Goal: Task Accomplishment & Management: Manage account settings

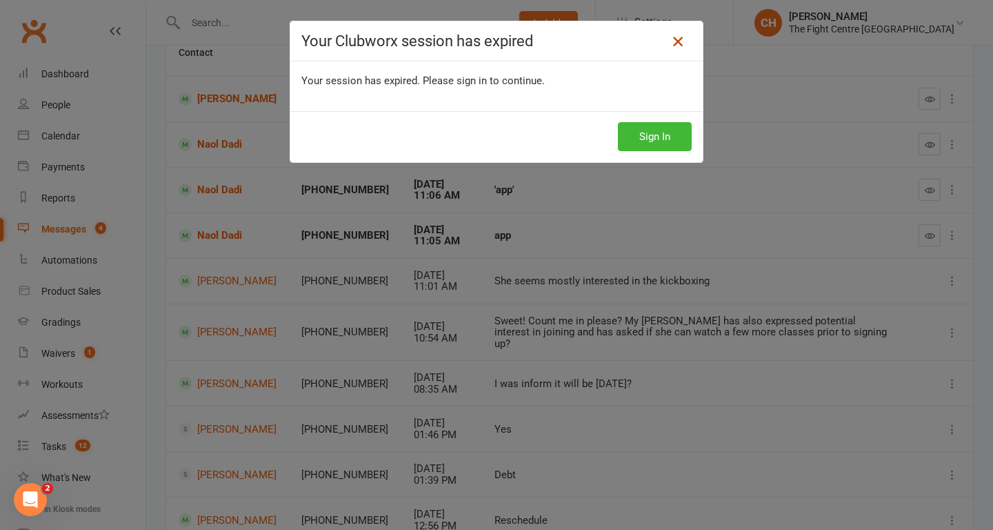
click at [673, 44] on icon at bounding box center [678, 41] width 17 height 17
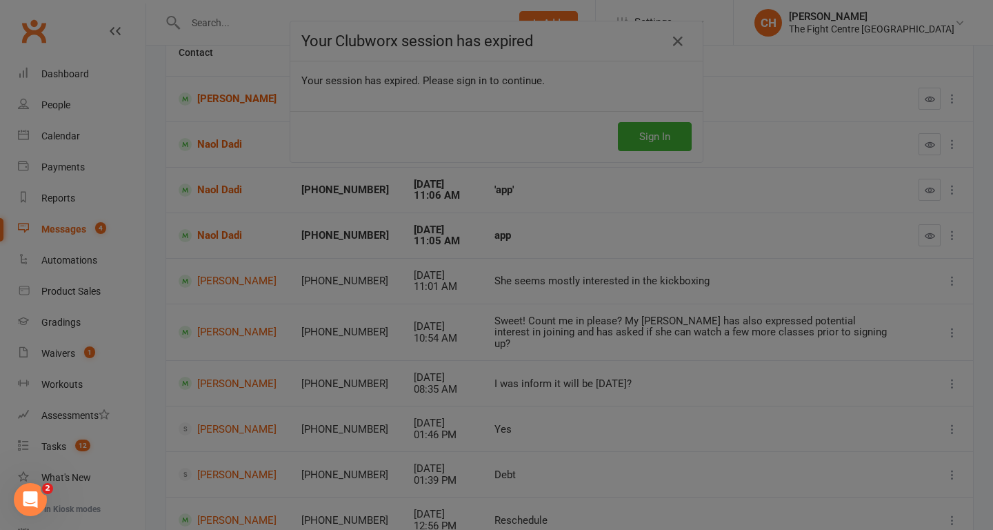
click at [675, 44] on div at bounding box center [496, 265] width 993 height 530
click at [684, 46] on div at bounding box center [496, 265] width 993 height 530
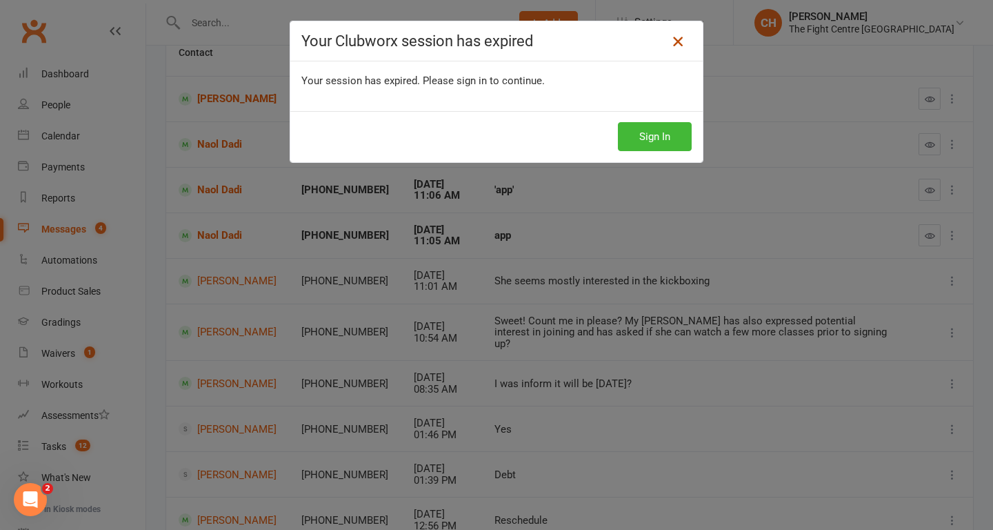
click at [679, 44] on icon at bounding box center [678, 41] width 17 height 17
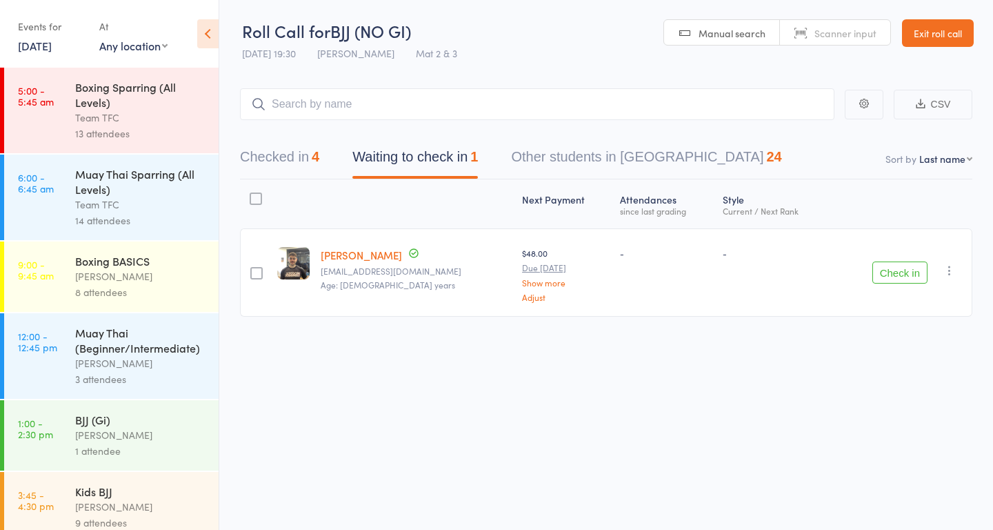
scroll to position [864, 0]
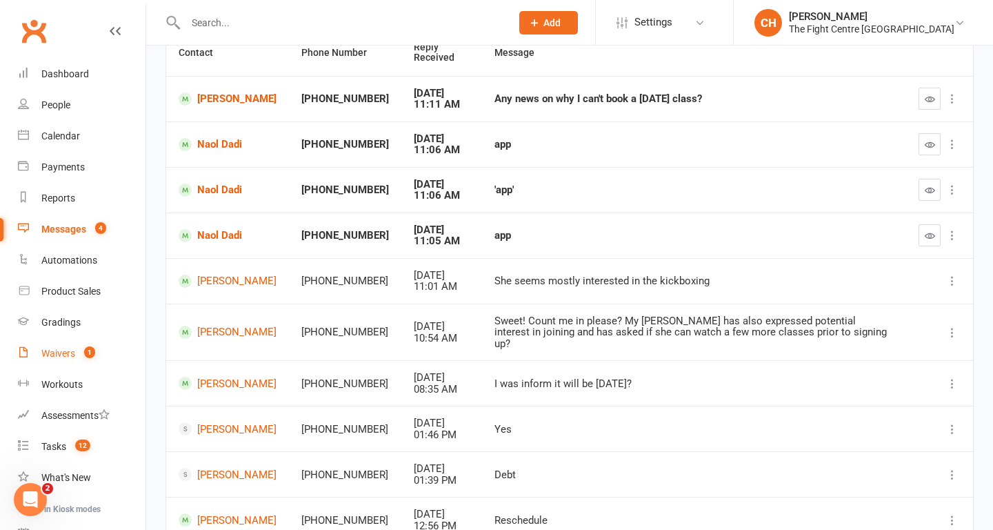
click at [60, 359] on link "Waivers 1" at bounding box center [82, 353] width 128 height 31
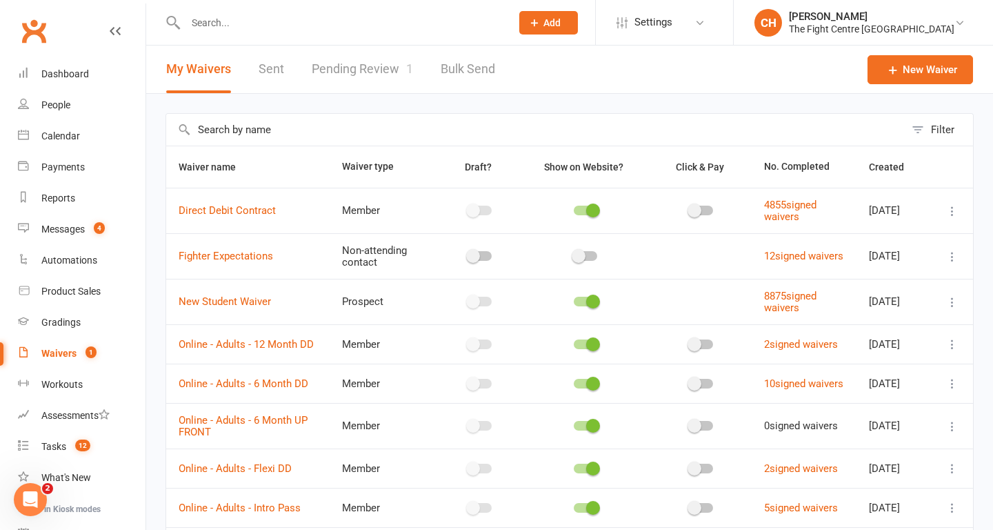
click at [368, 66] on link "Pending Review 1" at bounding box center [362, 70] width 101 height 48
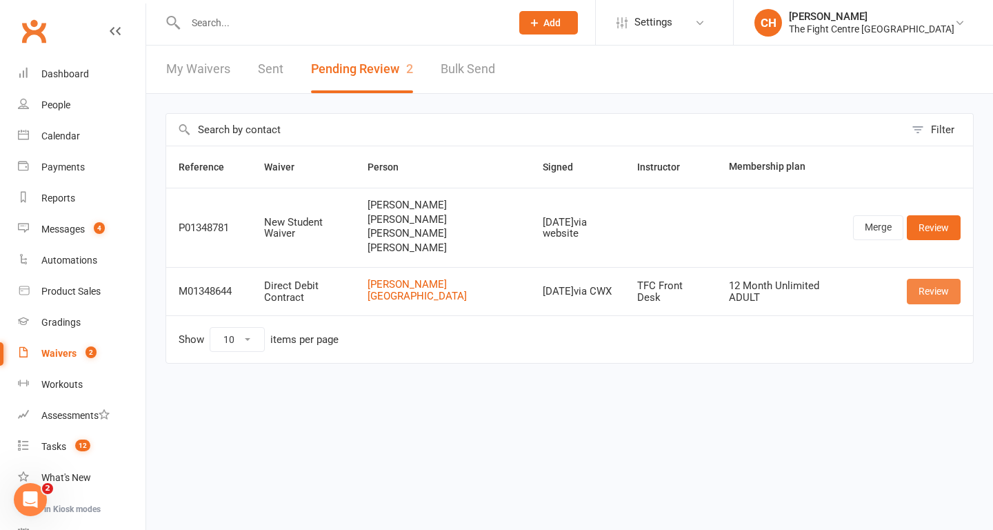
click at [932, 290] on link "Review" at bounding box center [934, 291] width 54 height 25
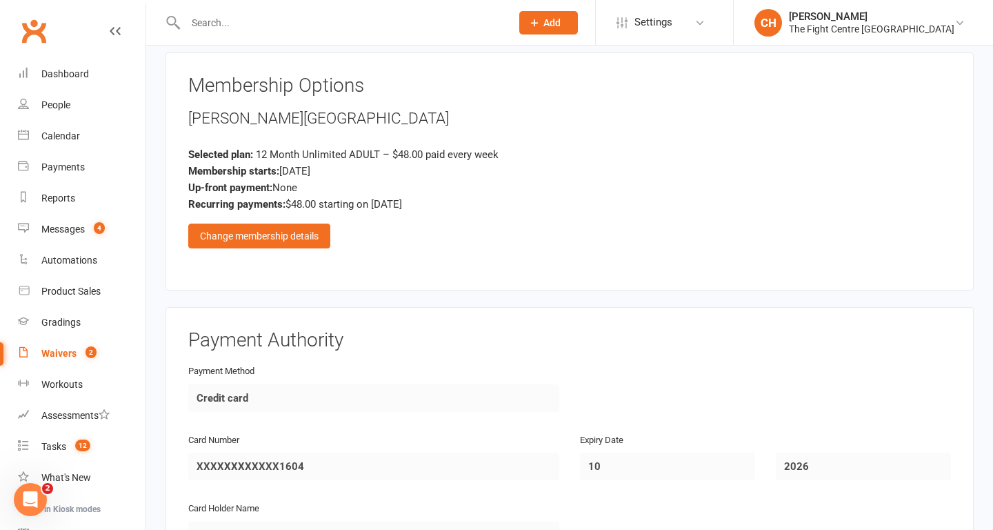
scroll to position [2683, 0]
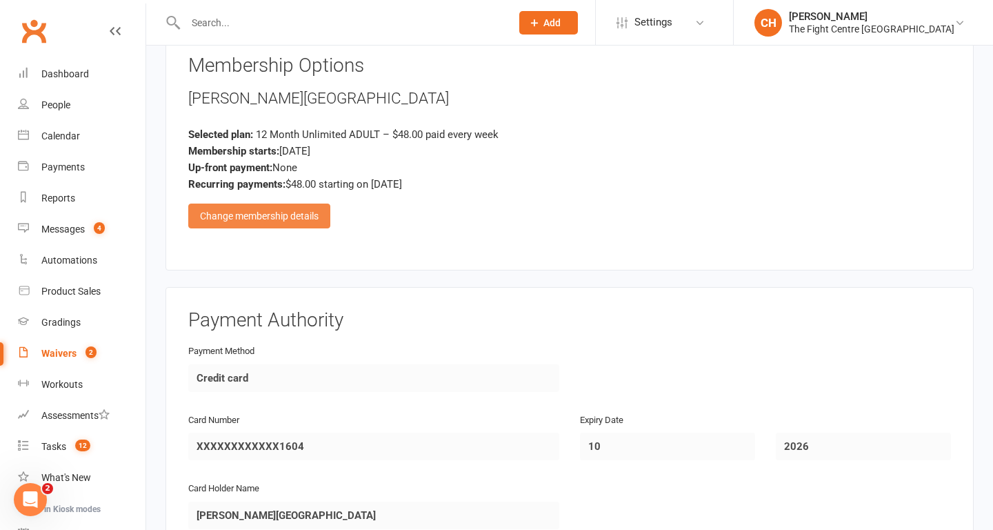
click at [303, 226] on div "Change membership details" at bounding box center [259, 215] width 142 height 25
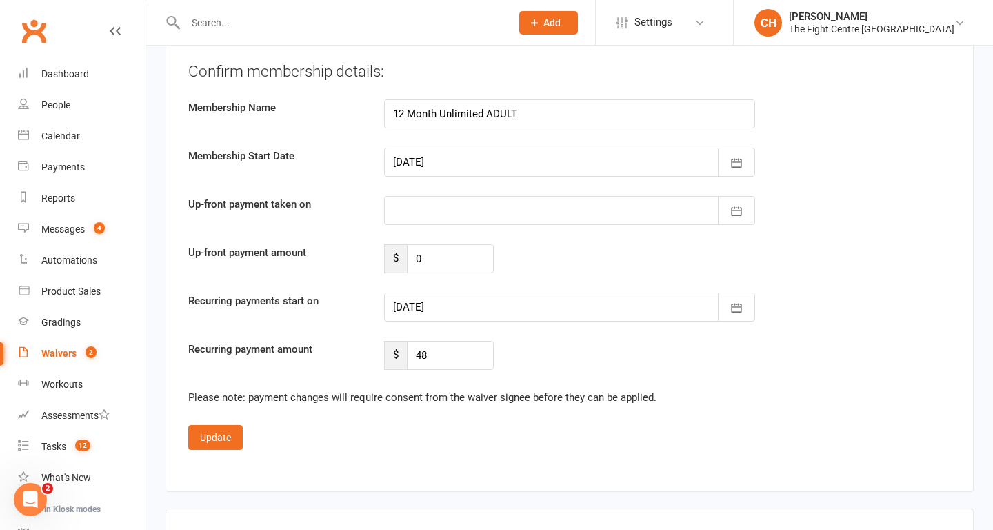
scroll to position [3686, 0]
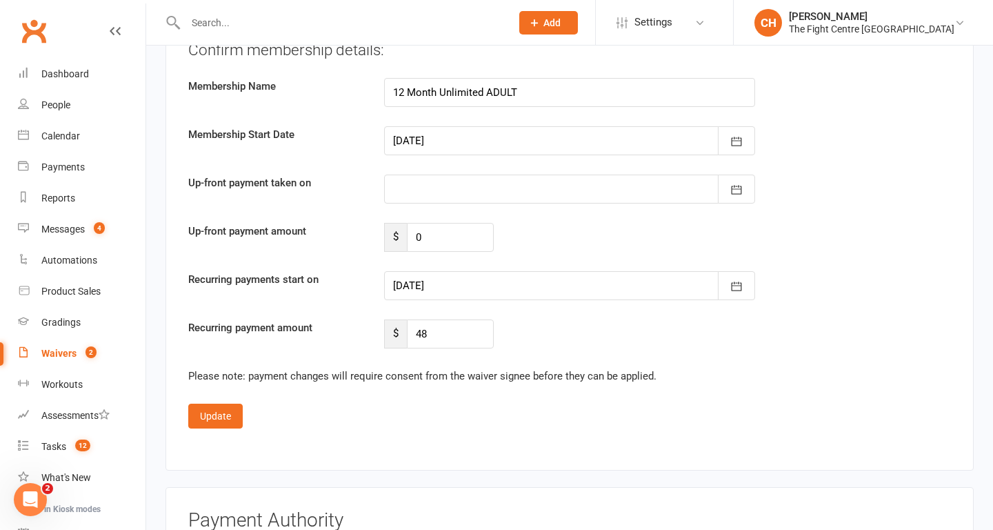
click at [507, 283] on div at bounding box center [569, 285] width 371 height 29
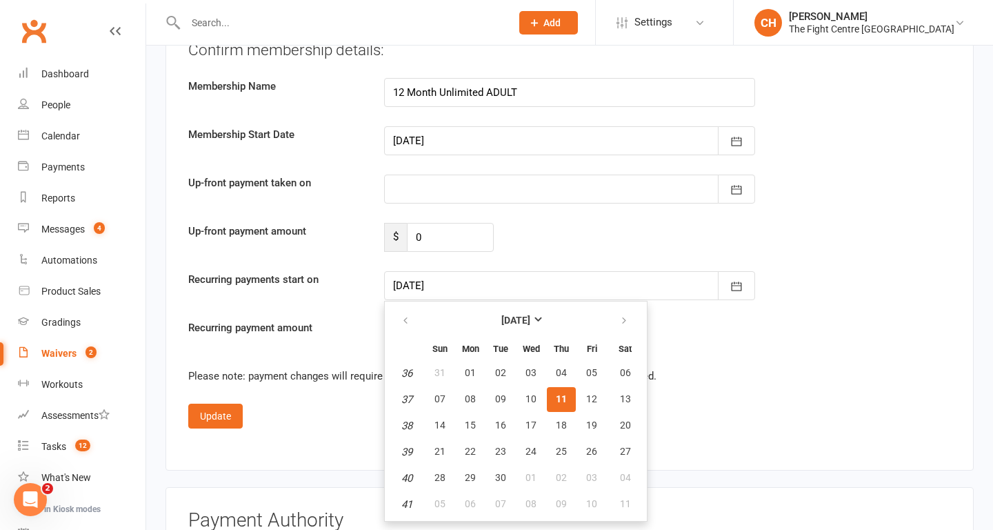
click at [563, 398] on span "11" at bounding box center [561, 398] width 11 height 11
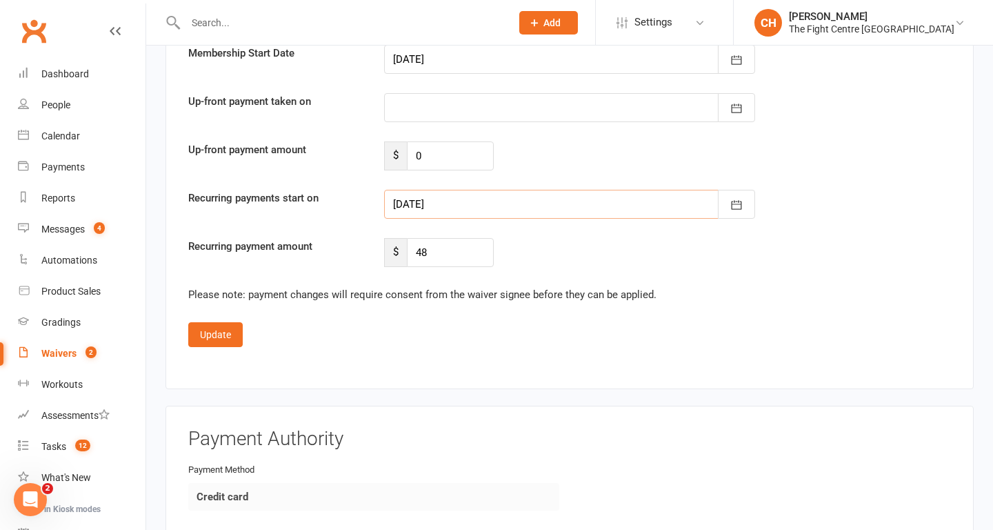
scroll to position [3797, 0]
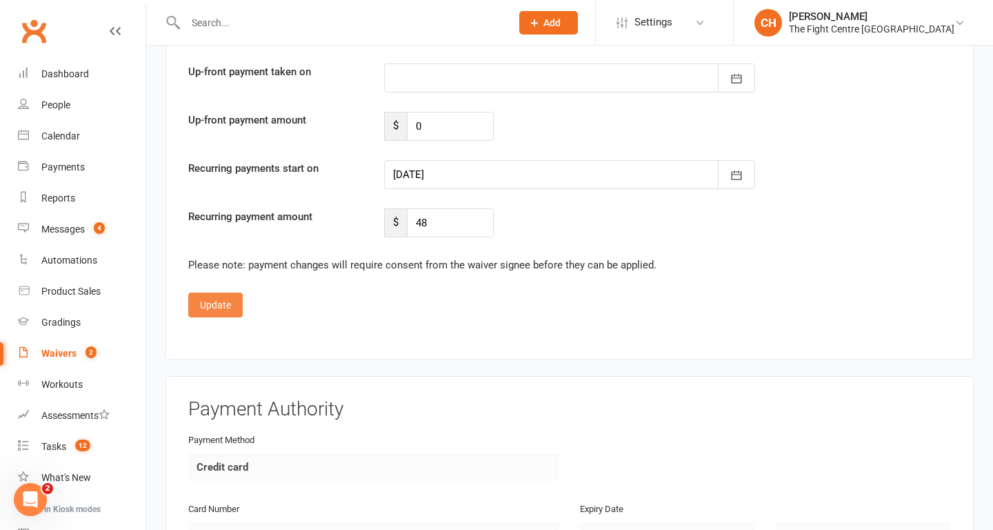
click at [214, 308] on button "Update" at bounding box center [215, 304] width 54 height 25
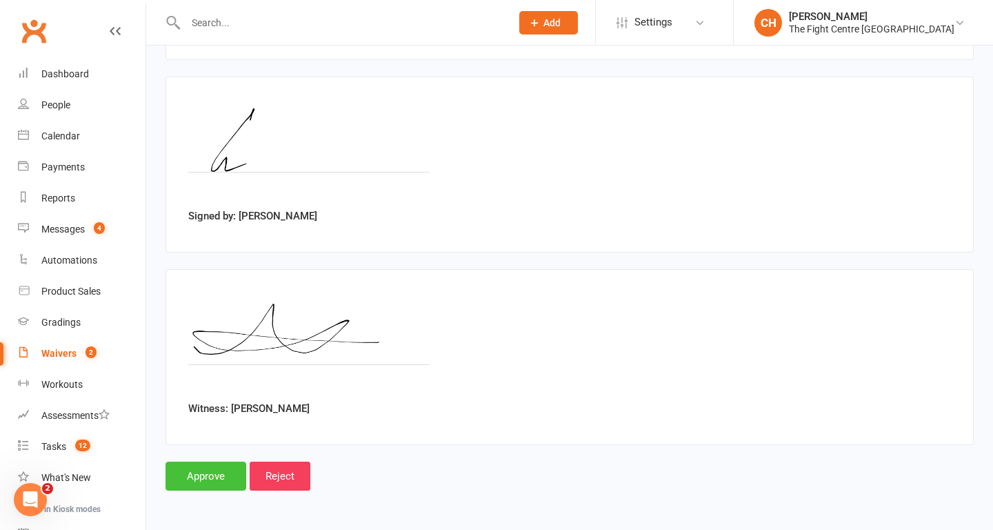
click at [192, 480] on input "Approve" at bounding box center [206, 475] width 81 height 29
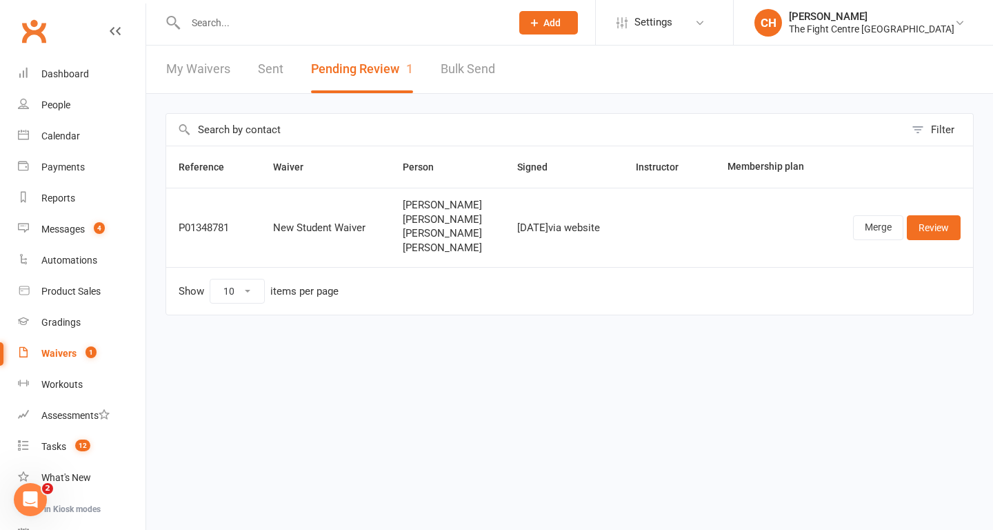
click at [266, 21] on input "text" at bounding box center [341, 22] width 320 height 19
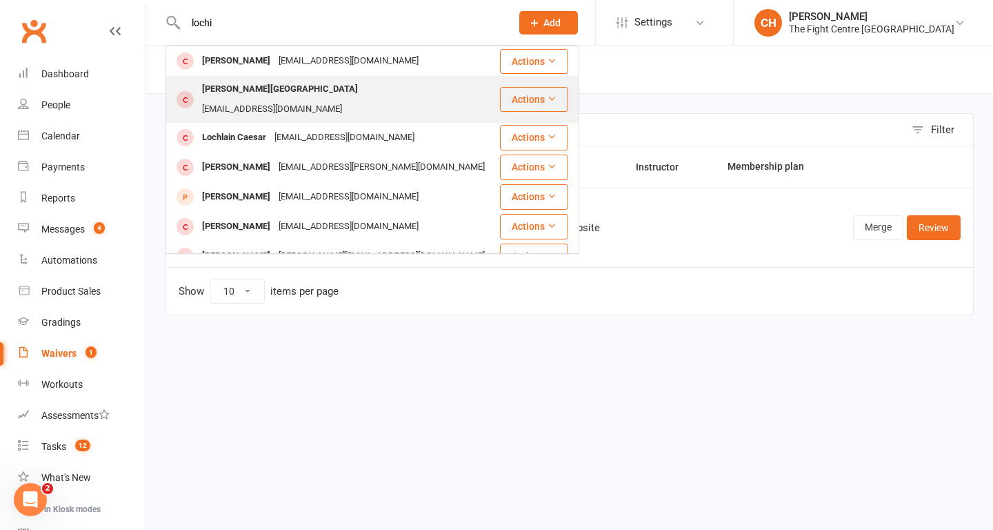
type input "lochi"
click at [269, 85] on div "[PERSON_NAME][GEOGRAPHIC_DATA]" at bounding box center [280, 89] width 164 height 20
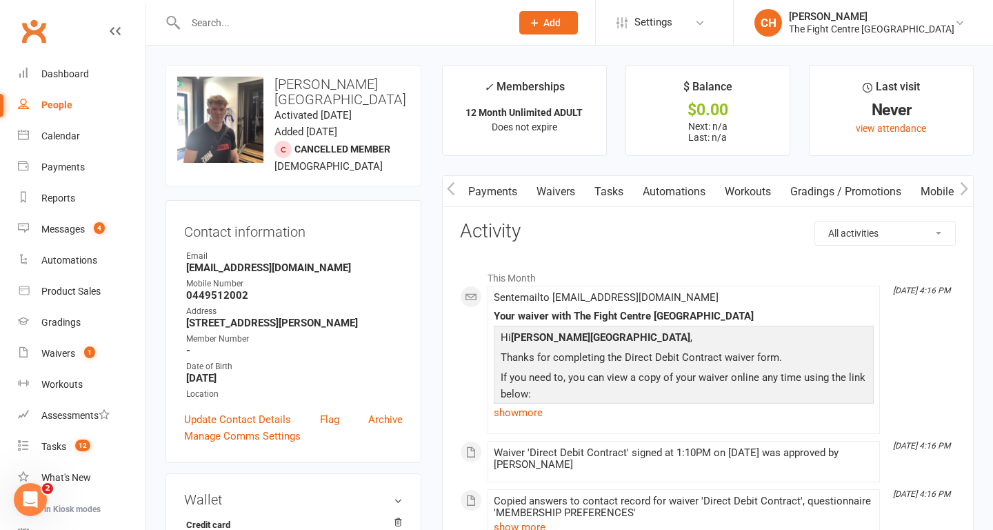
scroll to position [0, 326]
click at [859, 192] on link "Mobile App" at bounding box center [847, 192] width 74 height 32
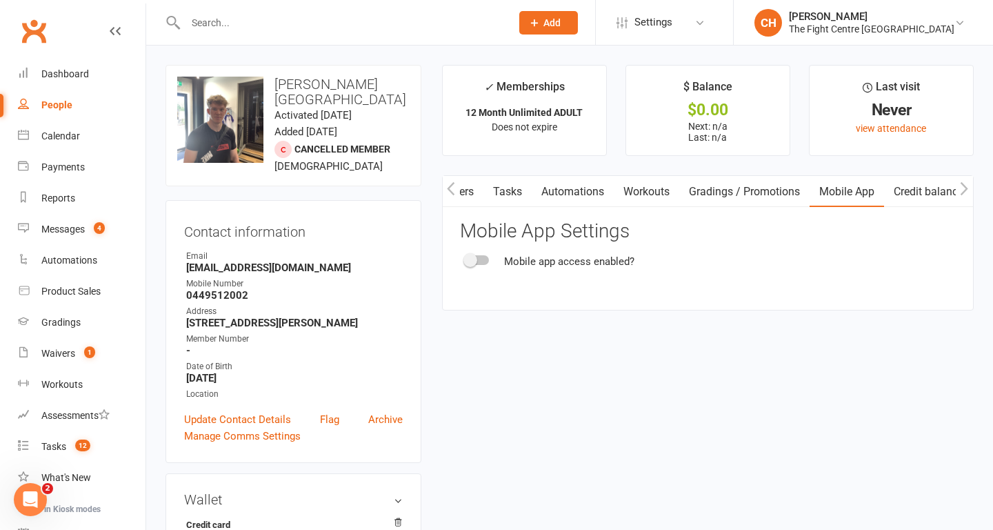
click at [471, 266] on span at bounding box center [471, 260] width 14 height 14
click at [466, 258] on input "checkbox" at bounding box center [466, 258] width 0 height 0
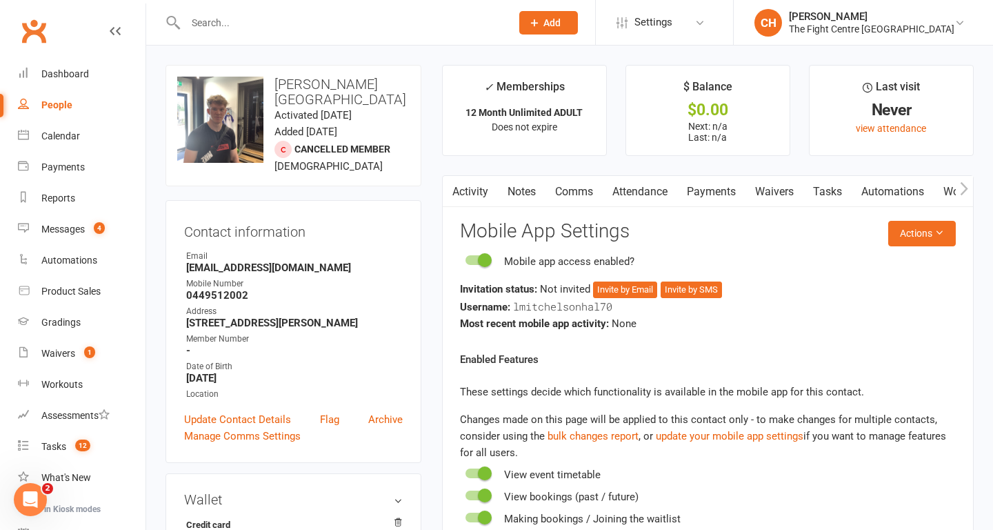
click at [572, 188] on link "Comms" at bounding box center [574, 192] width 57 height 32
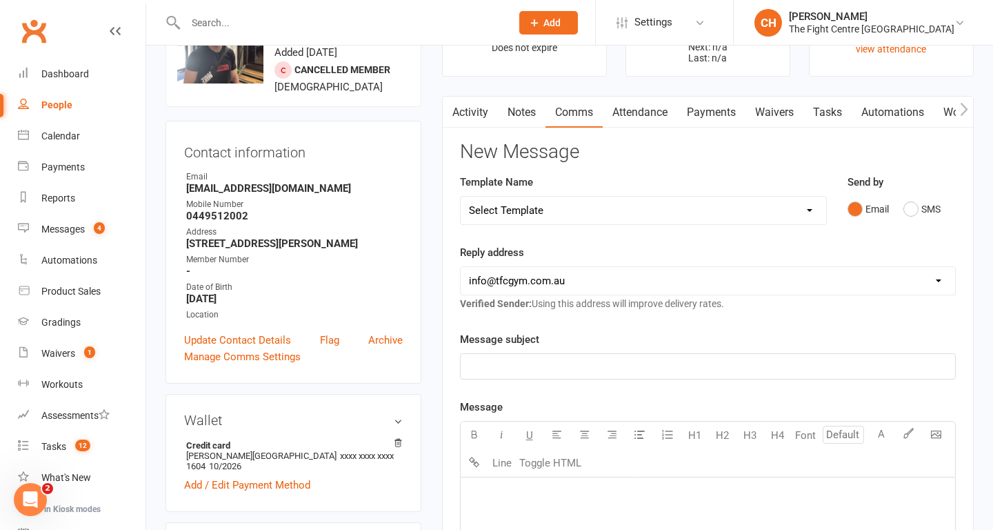
scroll to position [92, 0]
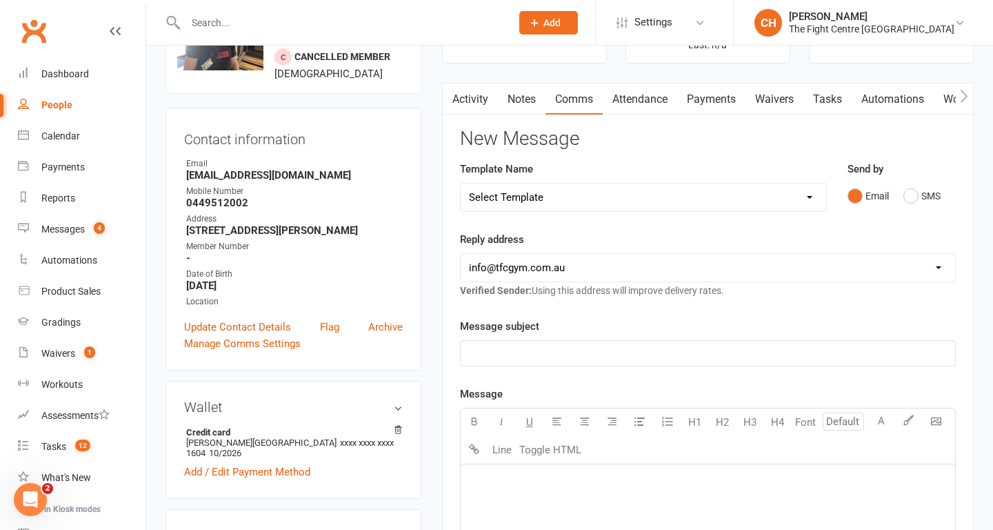
click at [563, 197] on select "Select Template [Email] A Mobile app invitation (1) [Email] Mobile app invitati…" at bounding box center [644, 197] width 366 height 28
select select "47"
click at [461, 183] on select "Select Template [Email] A Mobile app invitation (1) [Email] Mobile app invitati…" at bounding box center [644, 197] width 366 height 28
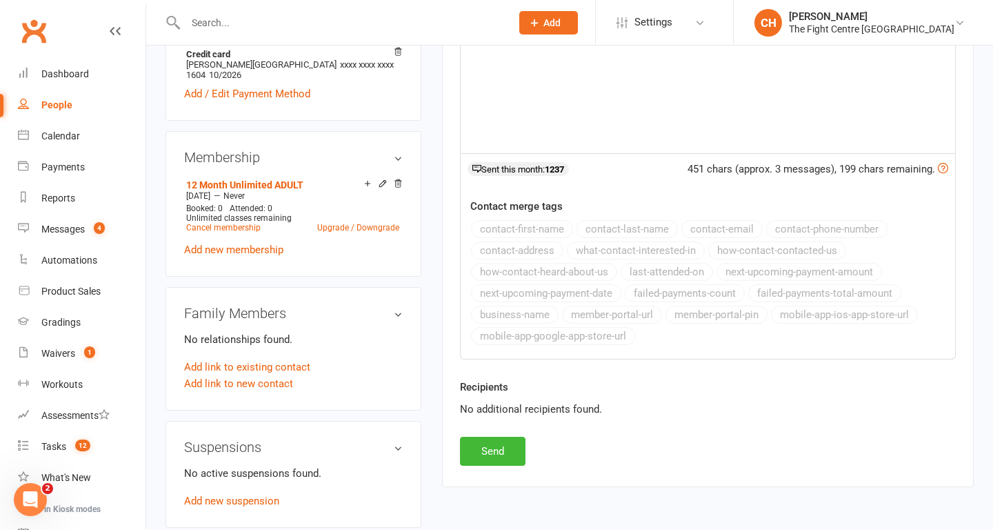
scroll to position [478, 0]
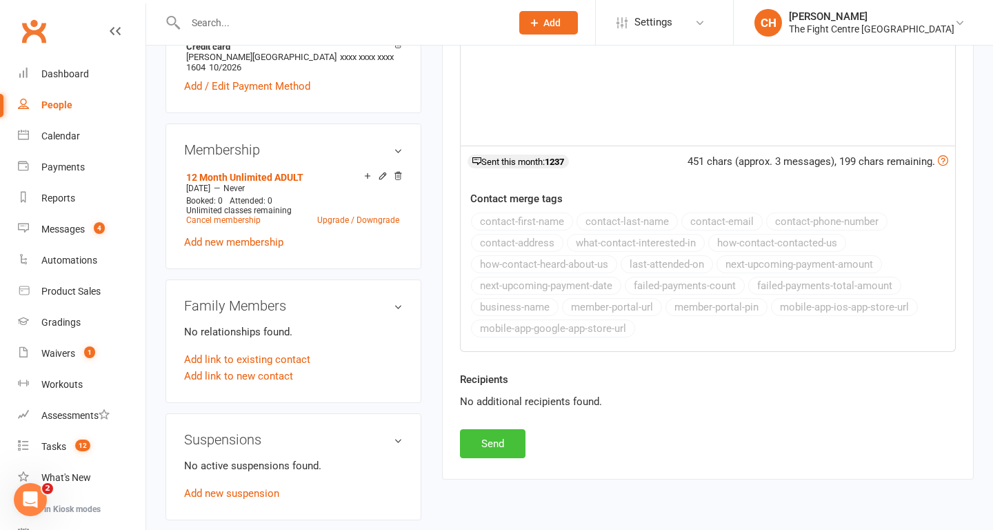
click at [484, 440] on button "Send" at bounding box center [493, 443] width 66 height 29
select select
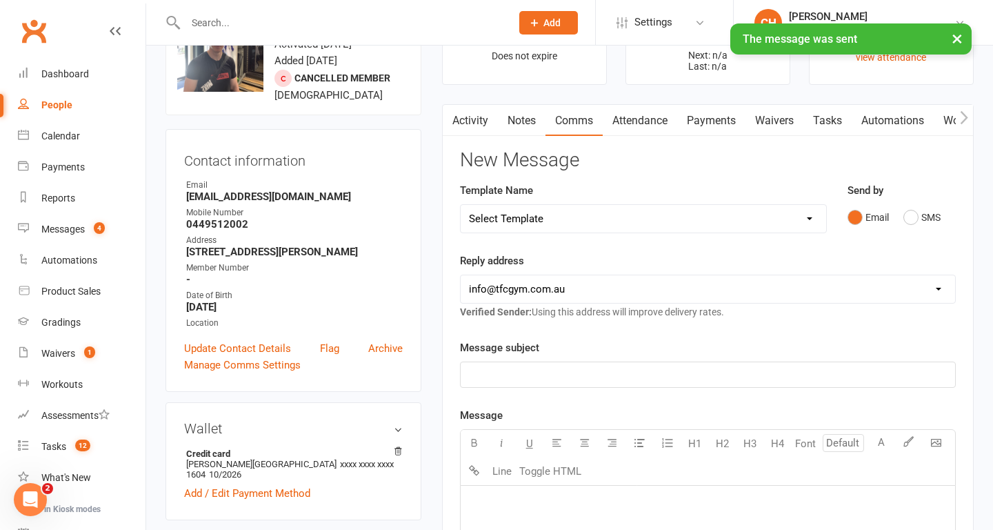
scroll to position [39, 0]
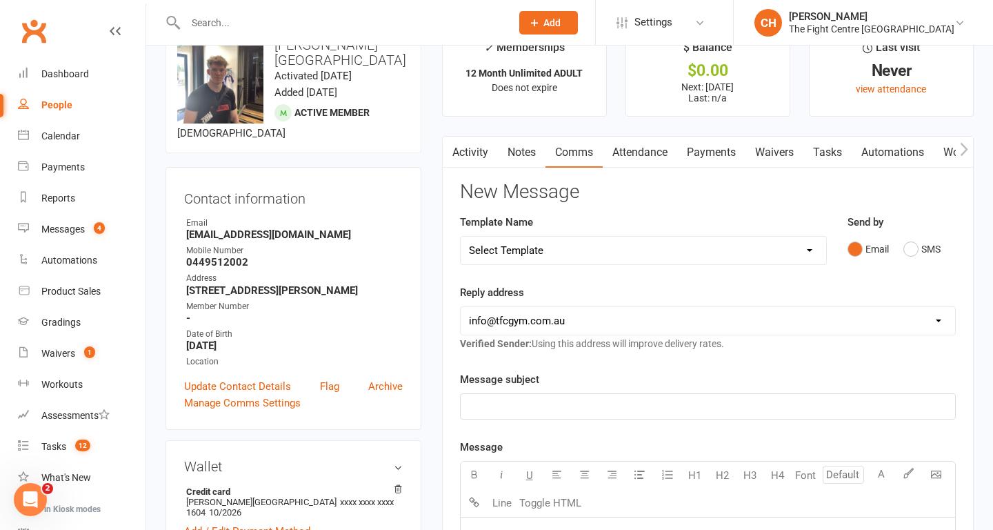
click at [432, 158] on main "✓ Memberships 12 Month Unlimited ADULT Does not expire $ Balance $0.00 Next: [D…" at bounding box center [708, 530] width 552 height 1009
click at [432, 176] on main "✓ Memberships 12 Month Unlimited ADULT Does not expire $ Balance $0.00 Next: [D…" at bounding box center [708, 530] width 552 height 1009
click at [607, 126] on main "✓ Memberships 12 Month Unlimited ADULT Does not expire $ Balance $0.00 Next: 11…" at bounding box center [708, 530] width 552 height 1009
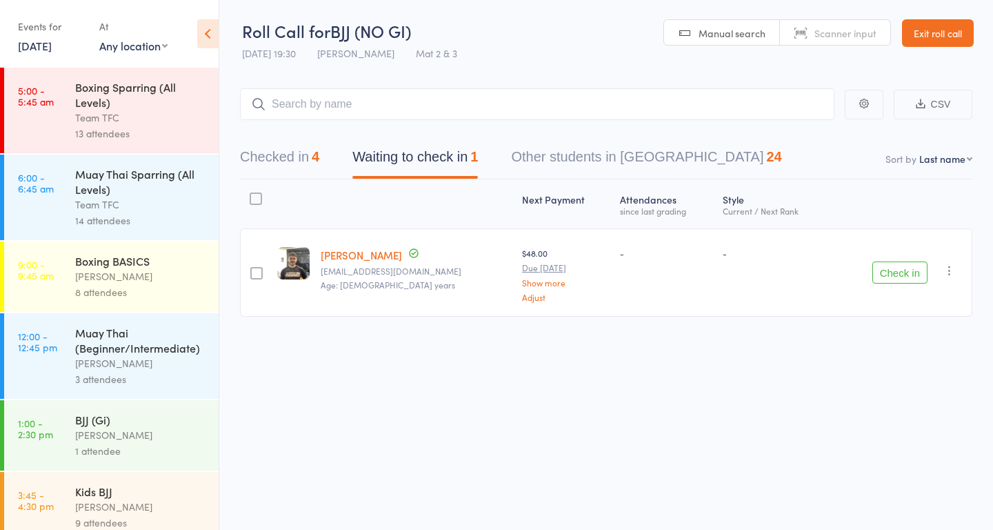
scroll to position [864, 0]
